Goal: Navigation & Orientation: Find specific page/section

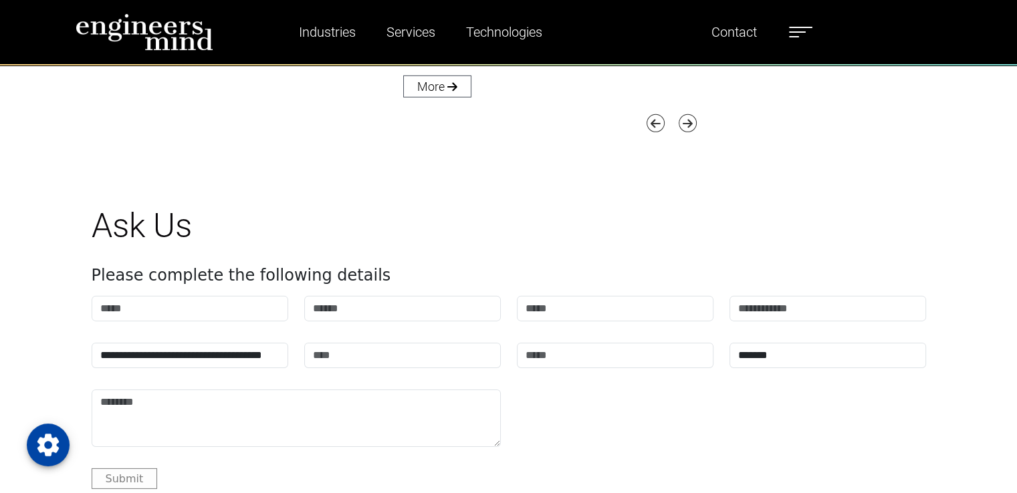
scroll to position [4442, 0]
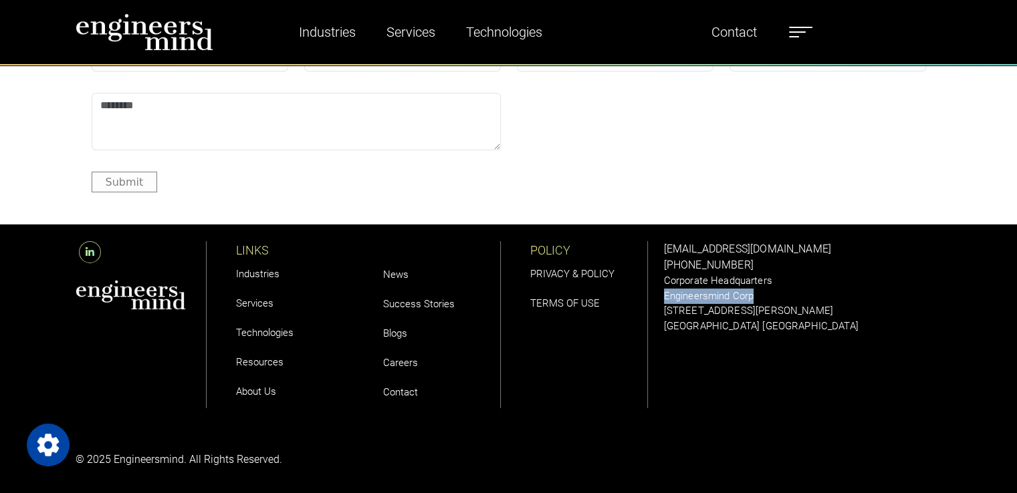
drag, startPoint x: 762, startPoint y: 292, endPoint x: 664, endPoint y: 292, distance: 98.3
click at [664, 292] on p "Engineersmind Corp" at bounding box center [803, 296] width 278 height 15
copy p "Engineersmind Corp"
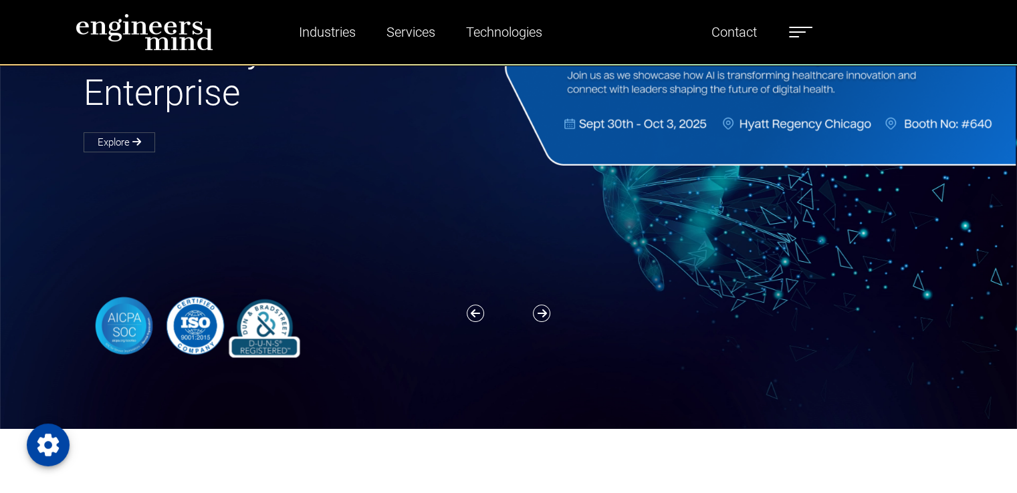
scroll to position [0, 0]
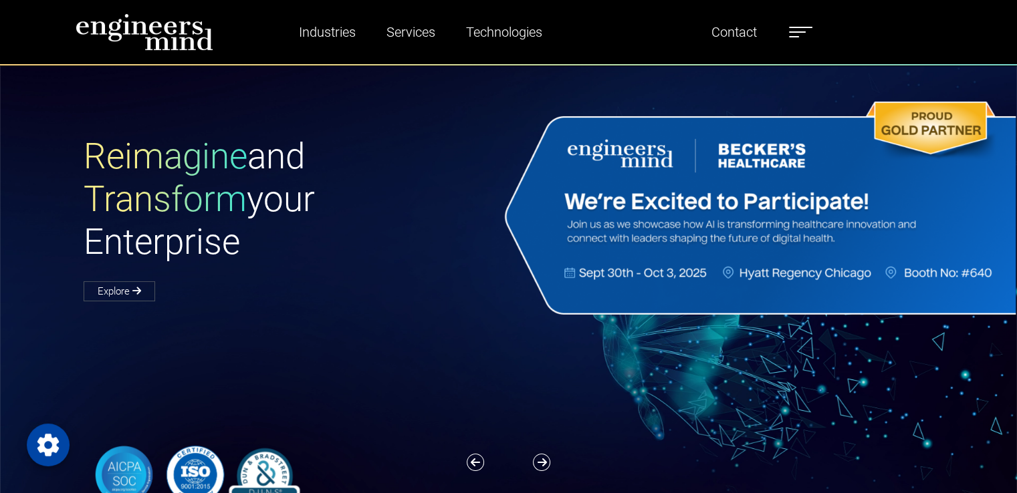
click at [805, 35] on label at bounding box center [800, 31] width 23 height 17
click at [805, 28] on span at bounding box center [800, 27] width 23 height 1
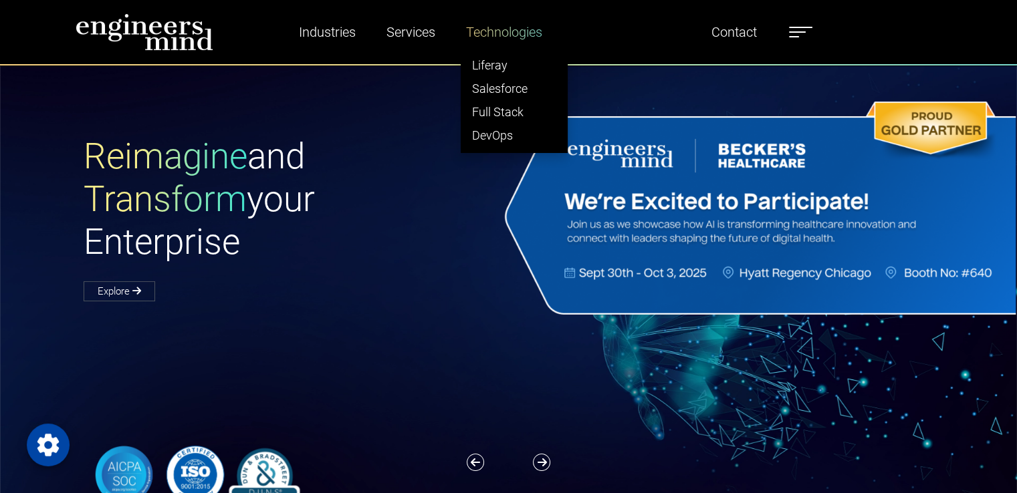
click at [508, 26] on link "Technologies" at bounding box center [504, 32] width 87 height 31
click at [495, 64] on link "Liferay" at bounding box center [514, 64] width 106 height 23
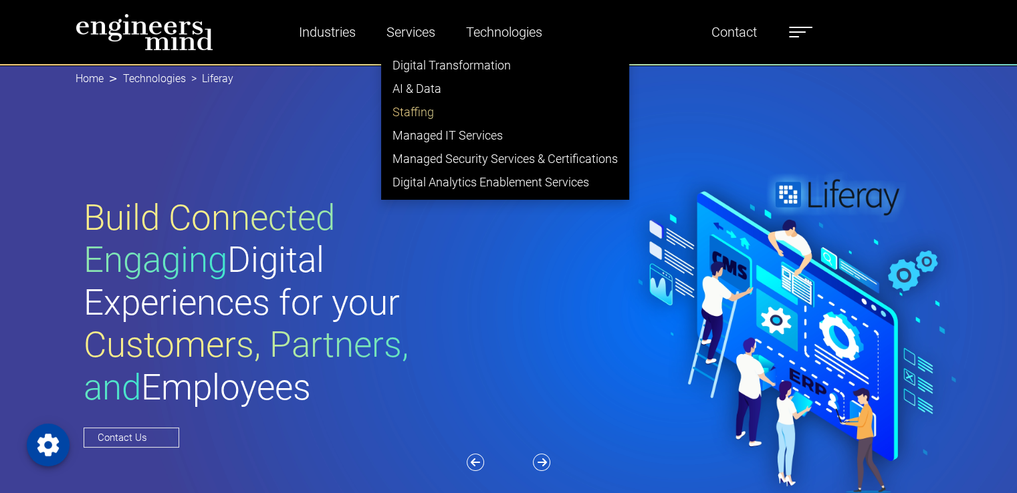
click at [420, 110] on link "Staffing" at bounding box center [505, 111] width 247 height 23
